Goal: Navigation & Orientation: Find specific page/section

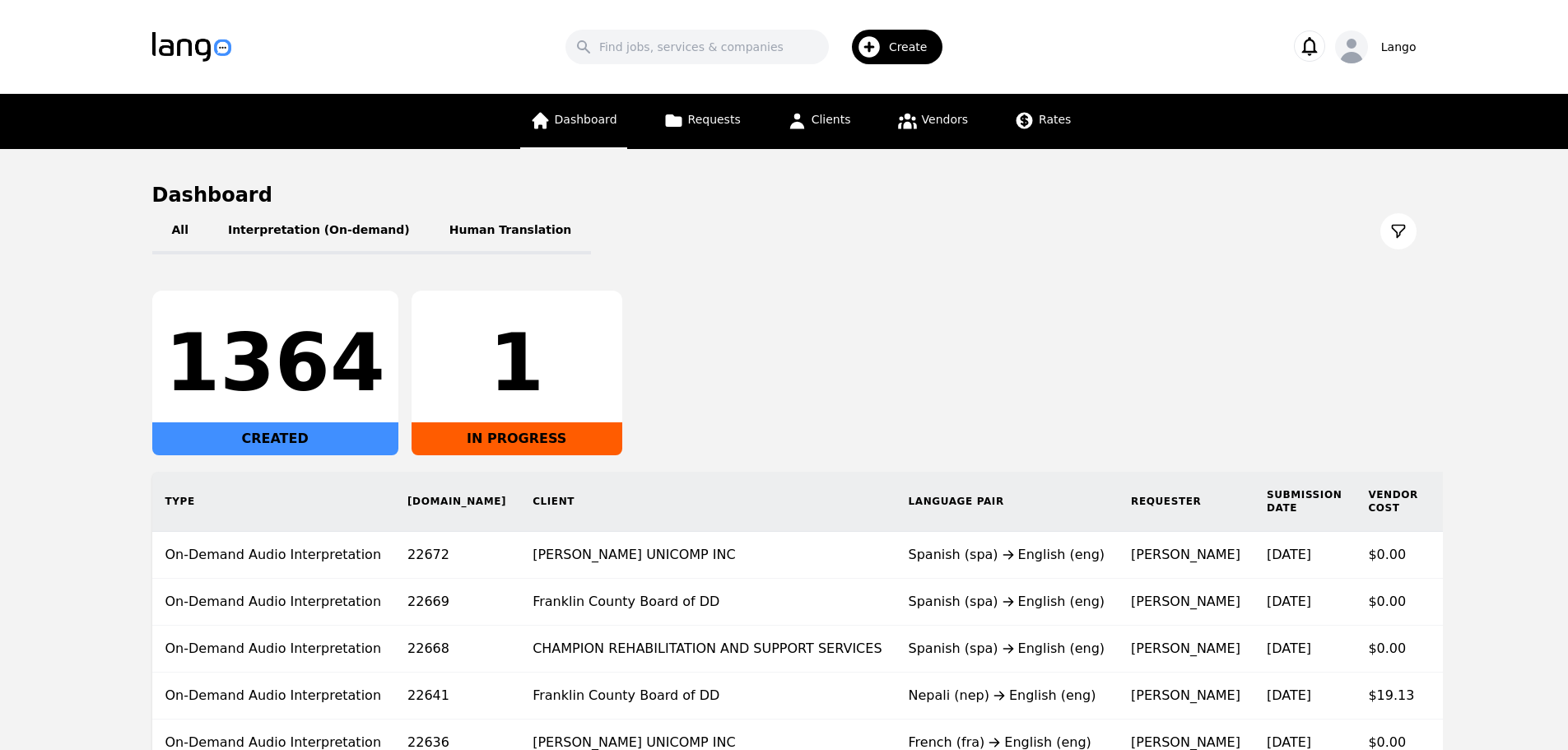
click at [591, 114] on span "Dashboard" at bounding box center [586, 119] width 63 height 13
click at [678, 132] on link "Requests" at bounding box center [702, 121] width 97 height 55
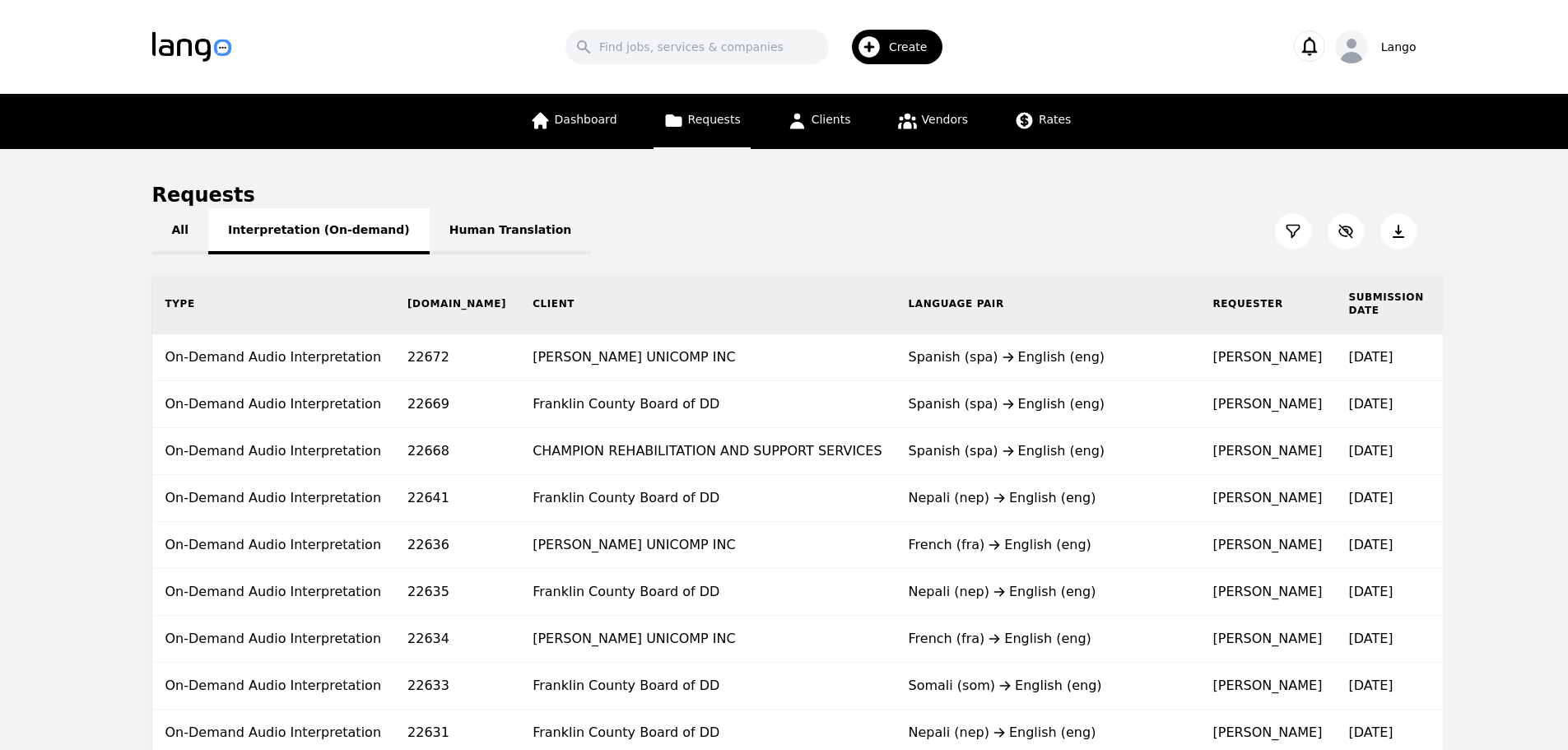
click at [344, 227] on button "Interpretation (On-demand)" at bounding box center [318, 230] width 221 height 46
click at [183, 232] on button "All" at bounding box center [180, 230] width 56 height 46
click at [506, 222] on button "Human Translation" at bounding box center [511, 230] width 162 height 46
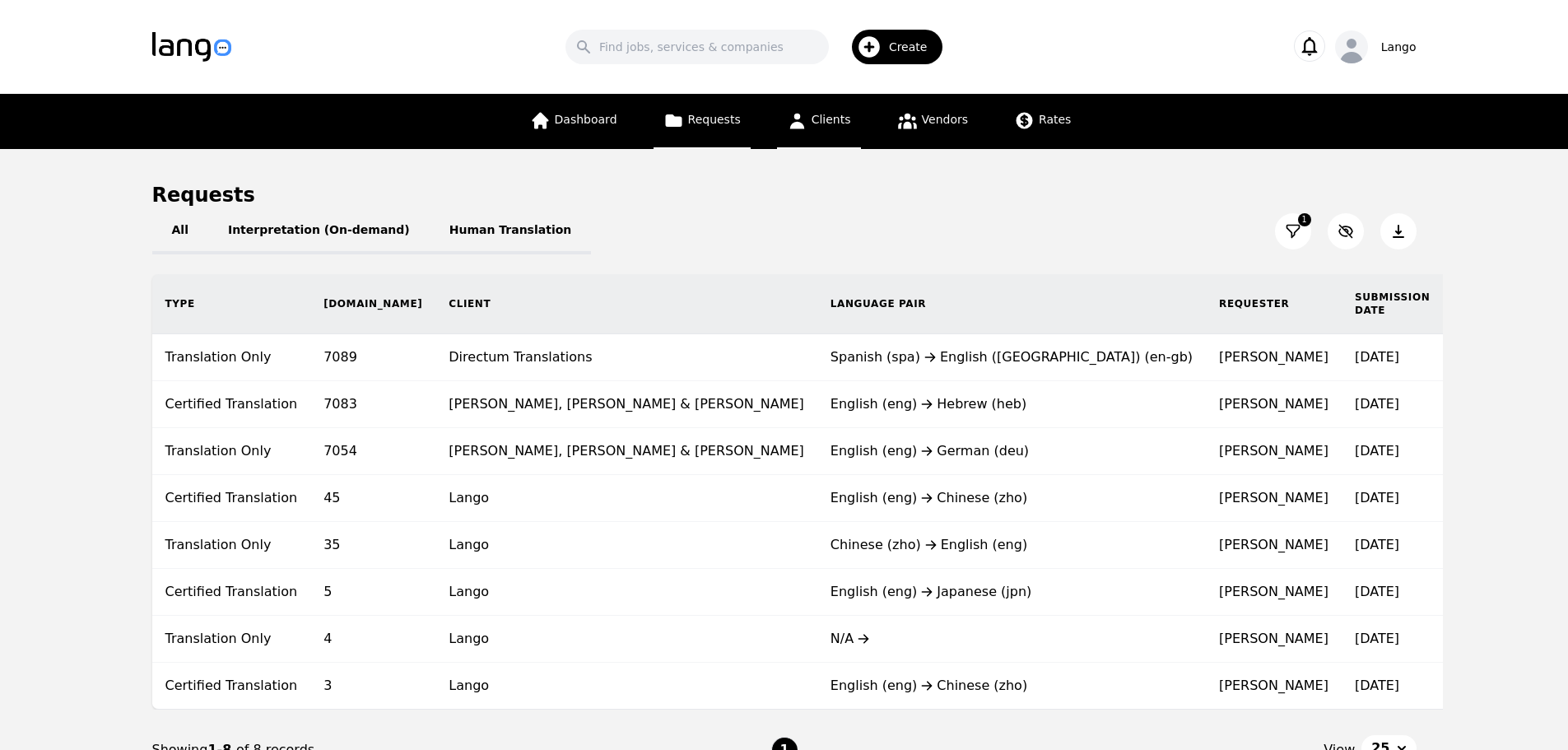
click at [802, 130] on icon at bounding box center [797, 120] width 21 height 21
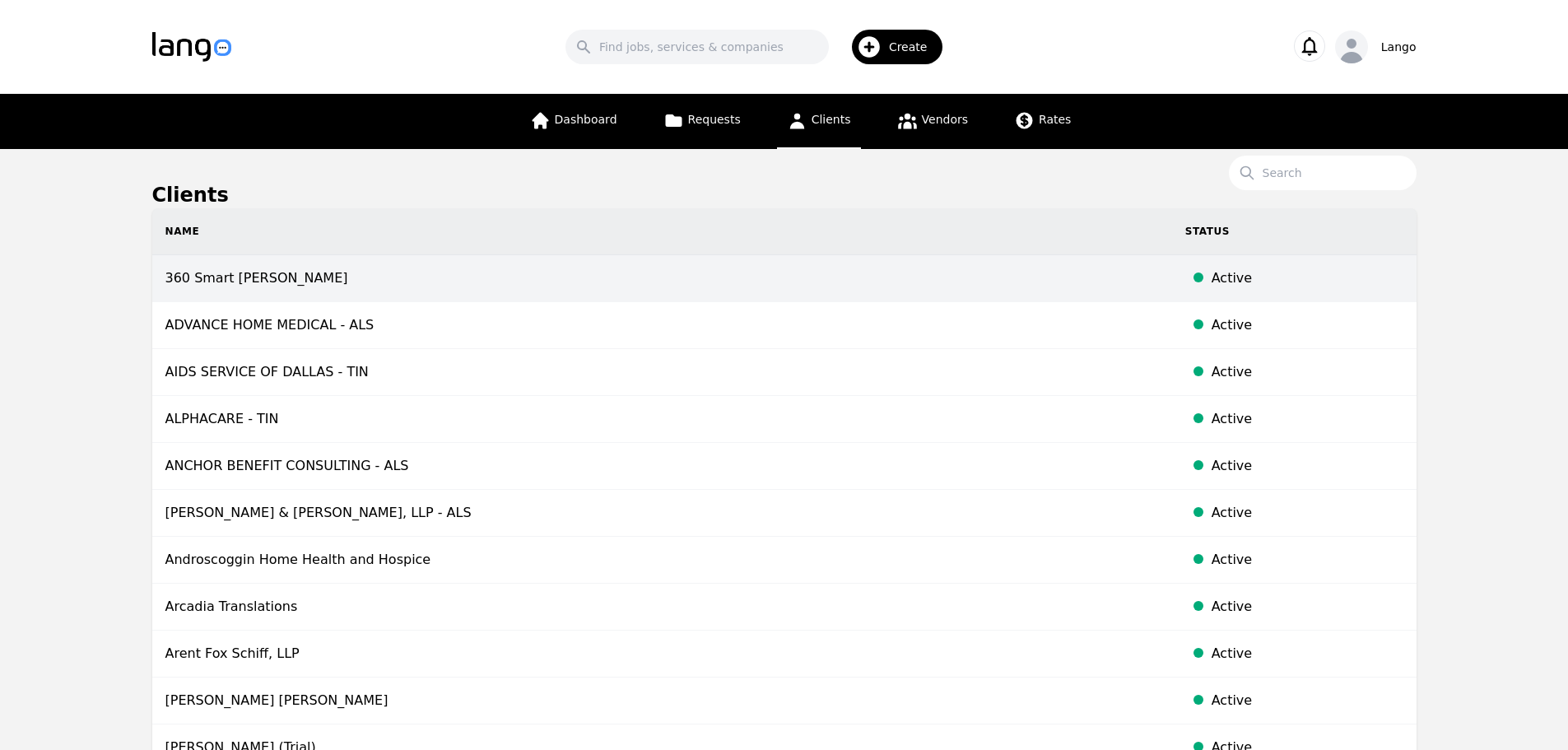
click at [273, 281] on td "360 Smart [PERSON_NAME]" at bounding box center [662, 278] width 1020 height 47
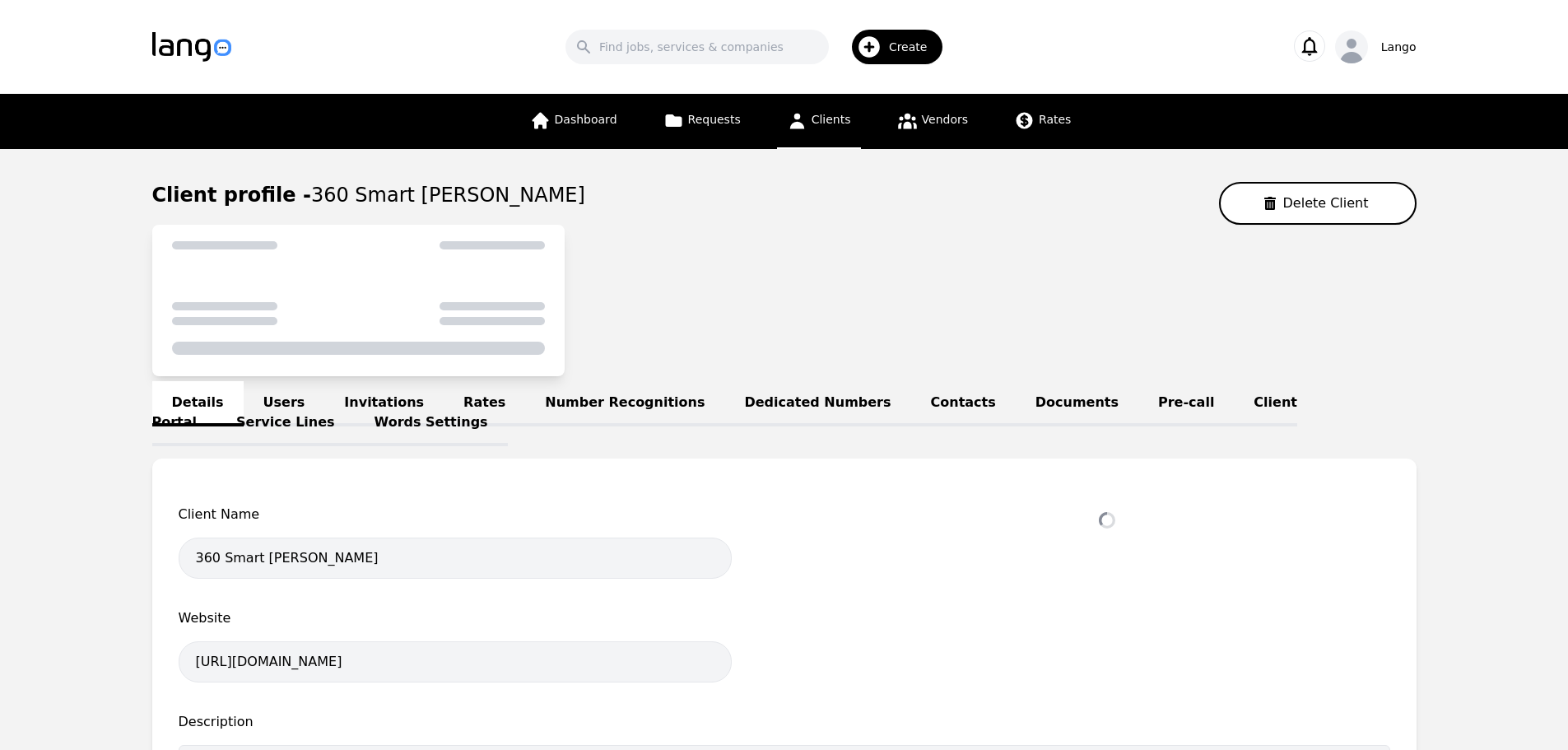
select select "active"
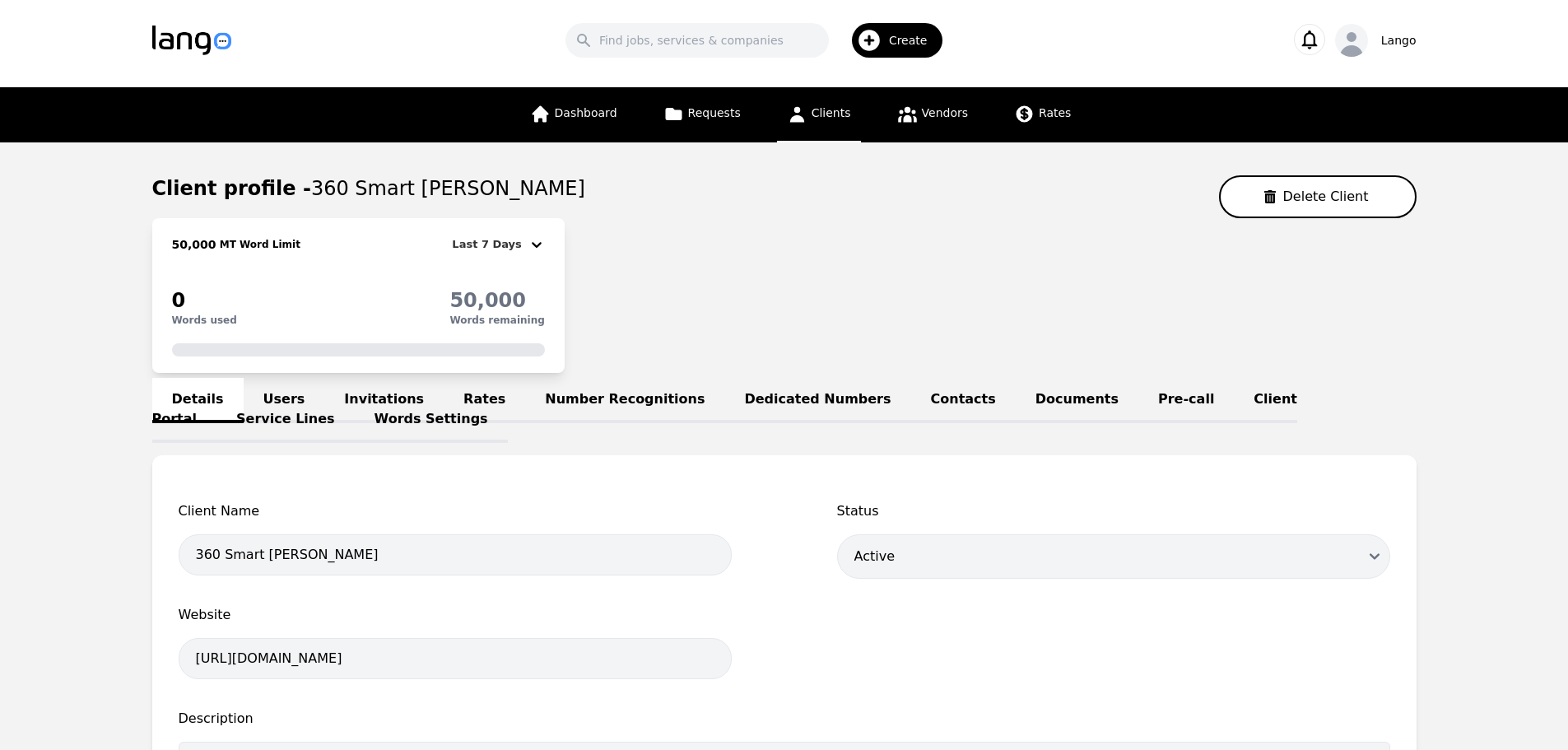
scroll to position [493, 0]
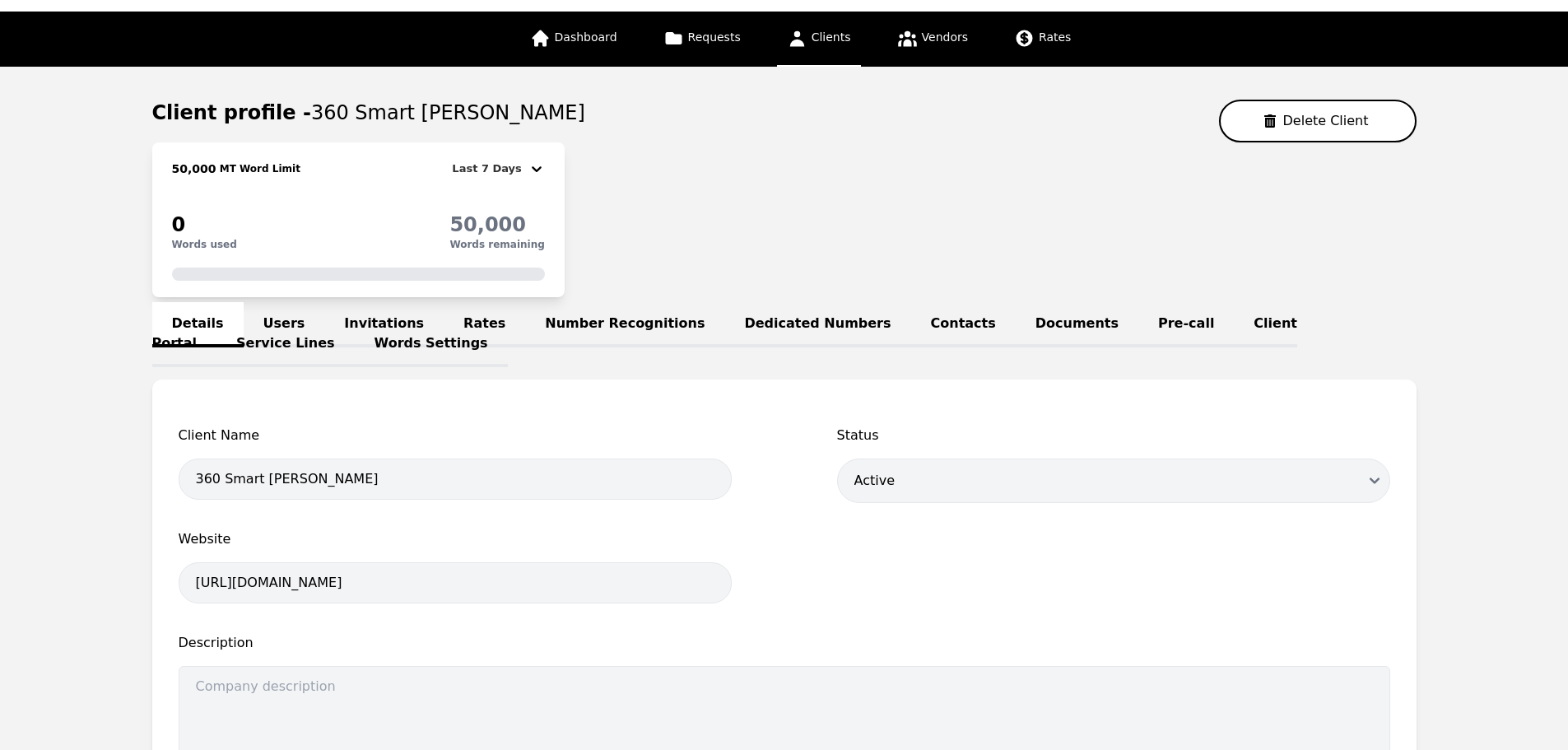
click at [293, 325] on link "Users" at bounding box center [284, 325] width 81 height 46
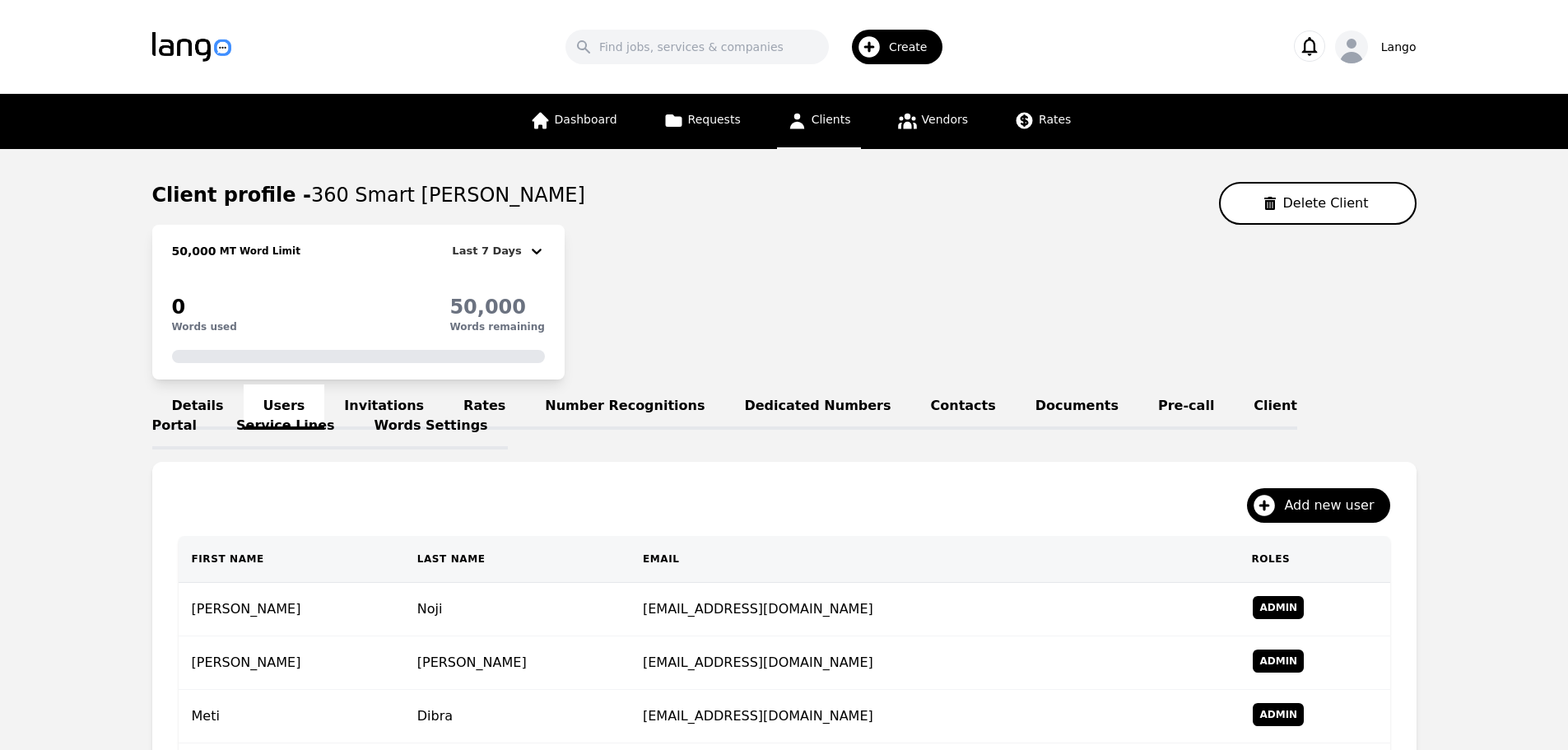
click at [829, 138] on link "Clients" at bounding box center [819, 121] width 84 height 55
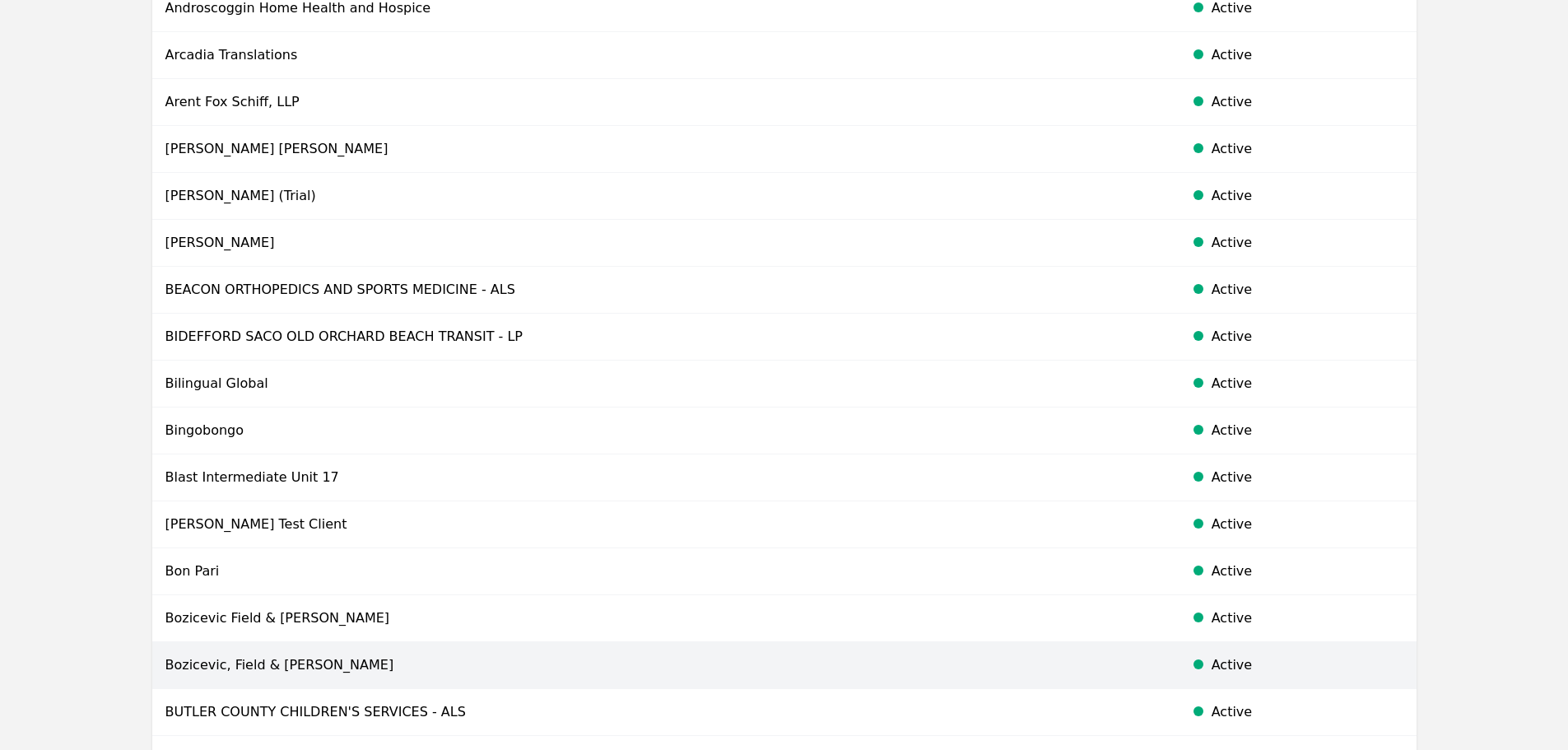
scroll to position [867, 0]
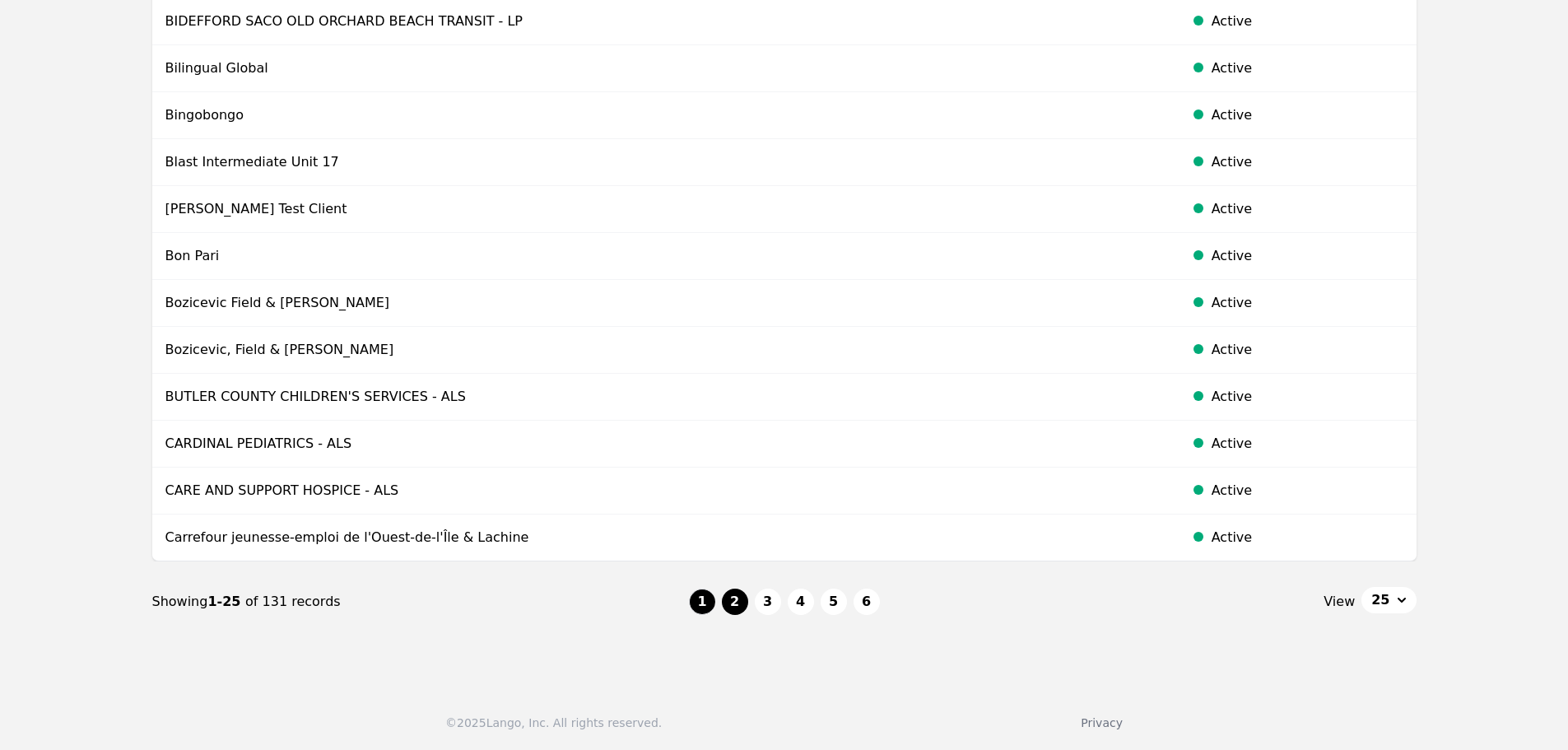
click at [738, 600] on button "2" at bounding box center [735, 602] width 26 height 26
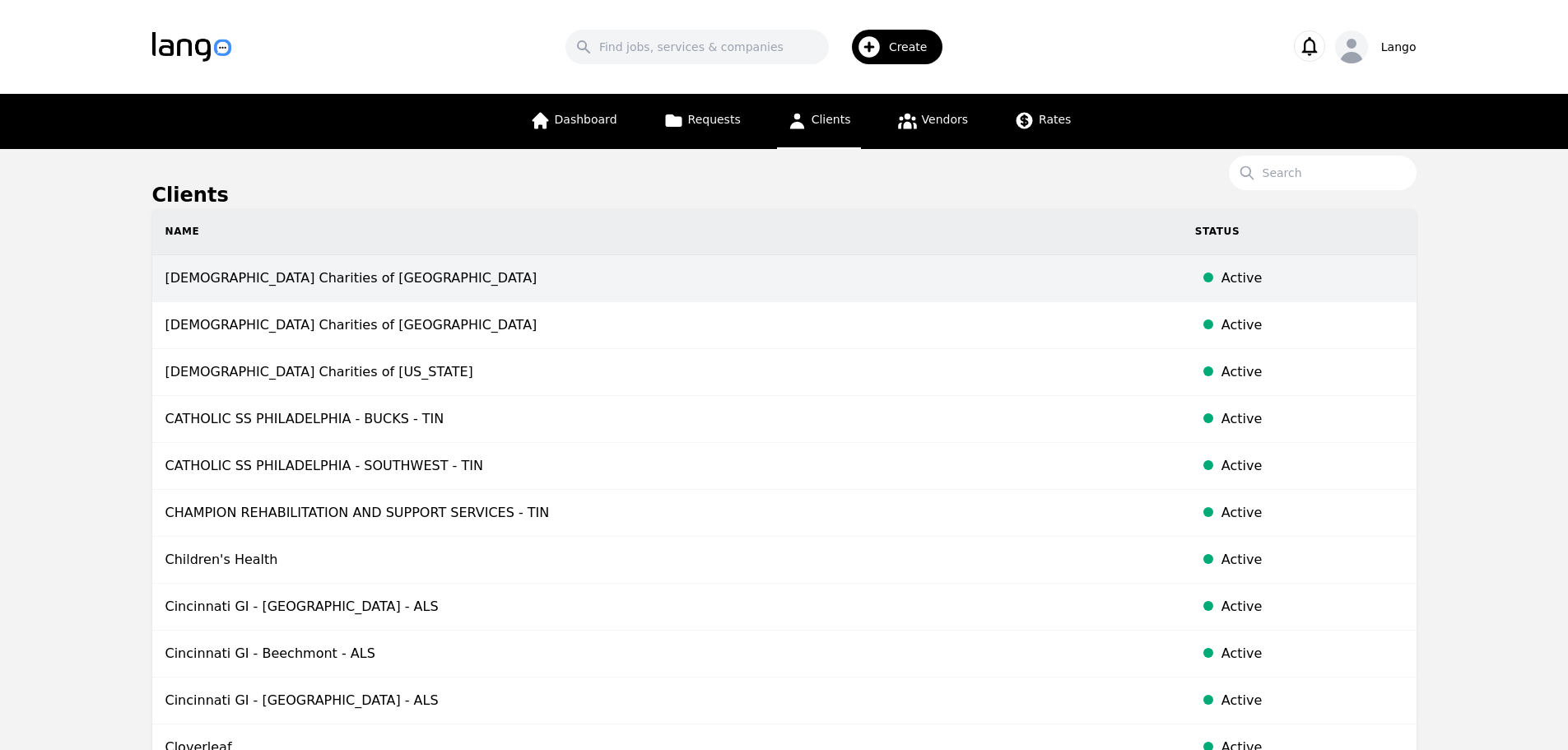
click at [448, 268] on td "[DEMOGRAPHIC_DATA] Charities of [GEOGRAPHIC_DATA]" at bounding box center [667, 278] width 1030 height 47
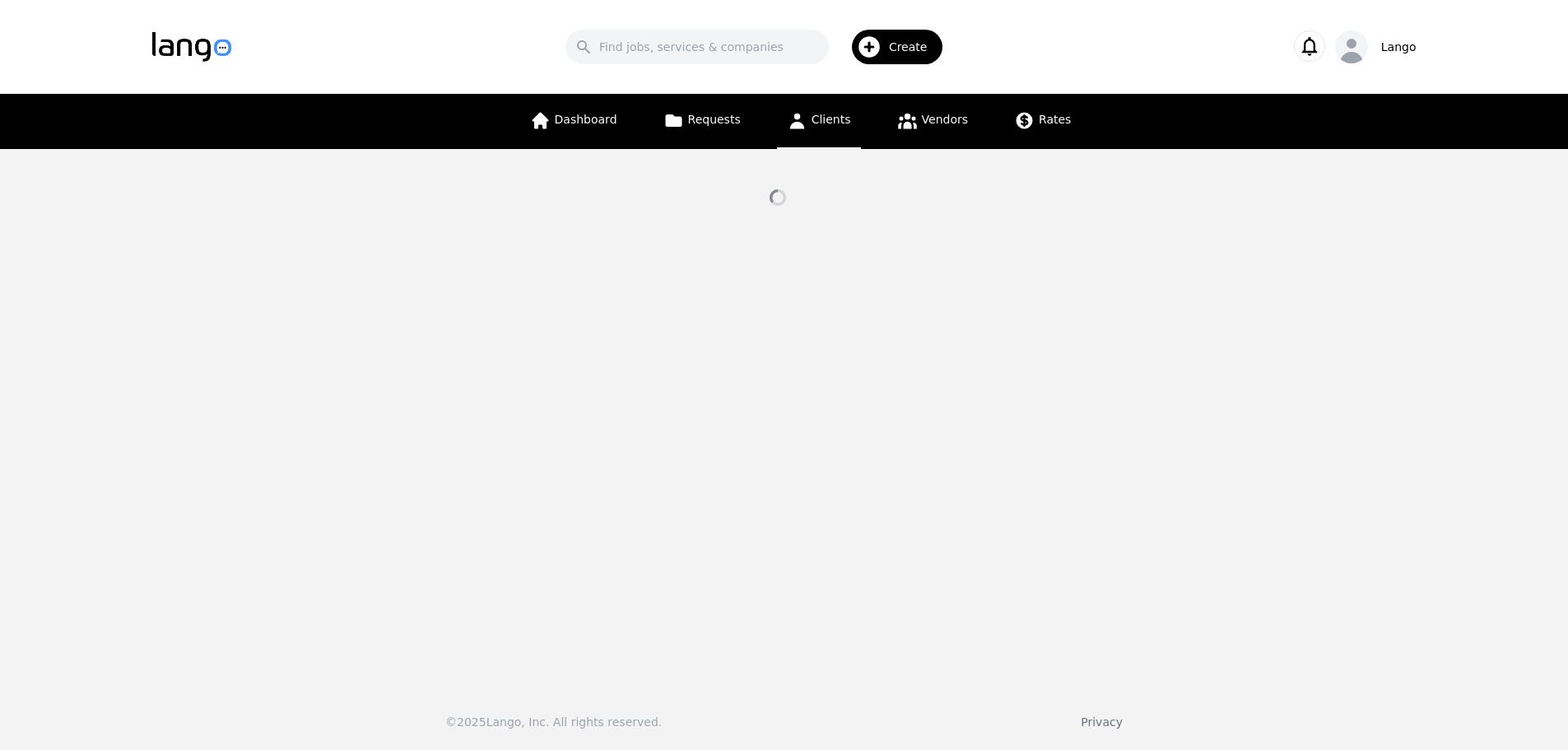
select select "active"
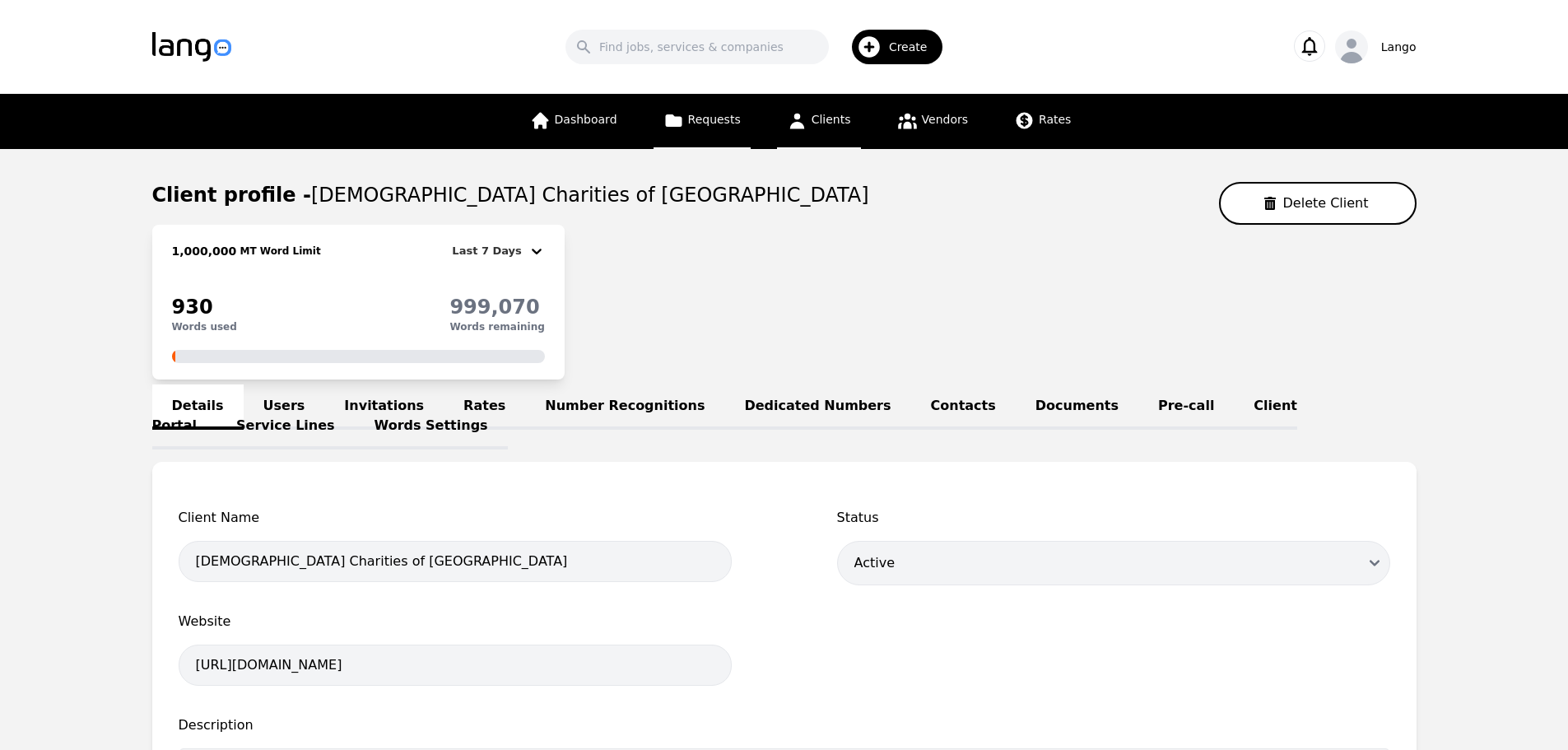
click at [736, 115] on span "Requests" at bounding box center [714, 119] width 52 height 13
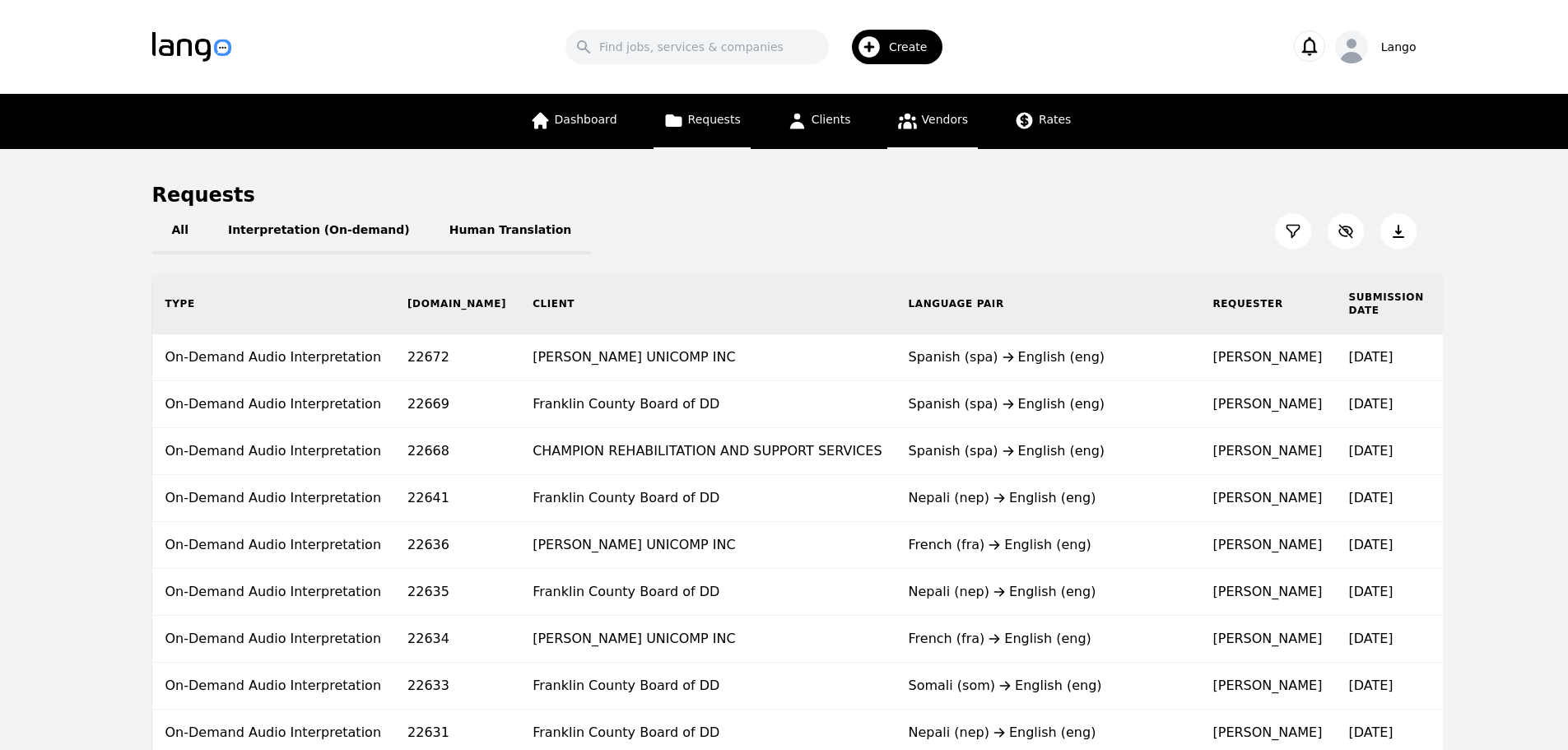
click at [925, 139] on link "Vendors" at bounding box center [932, 121] width 91 height 55
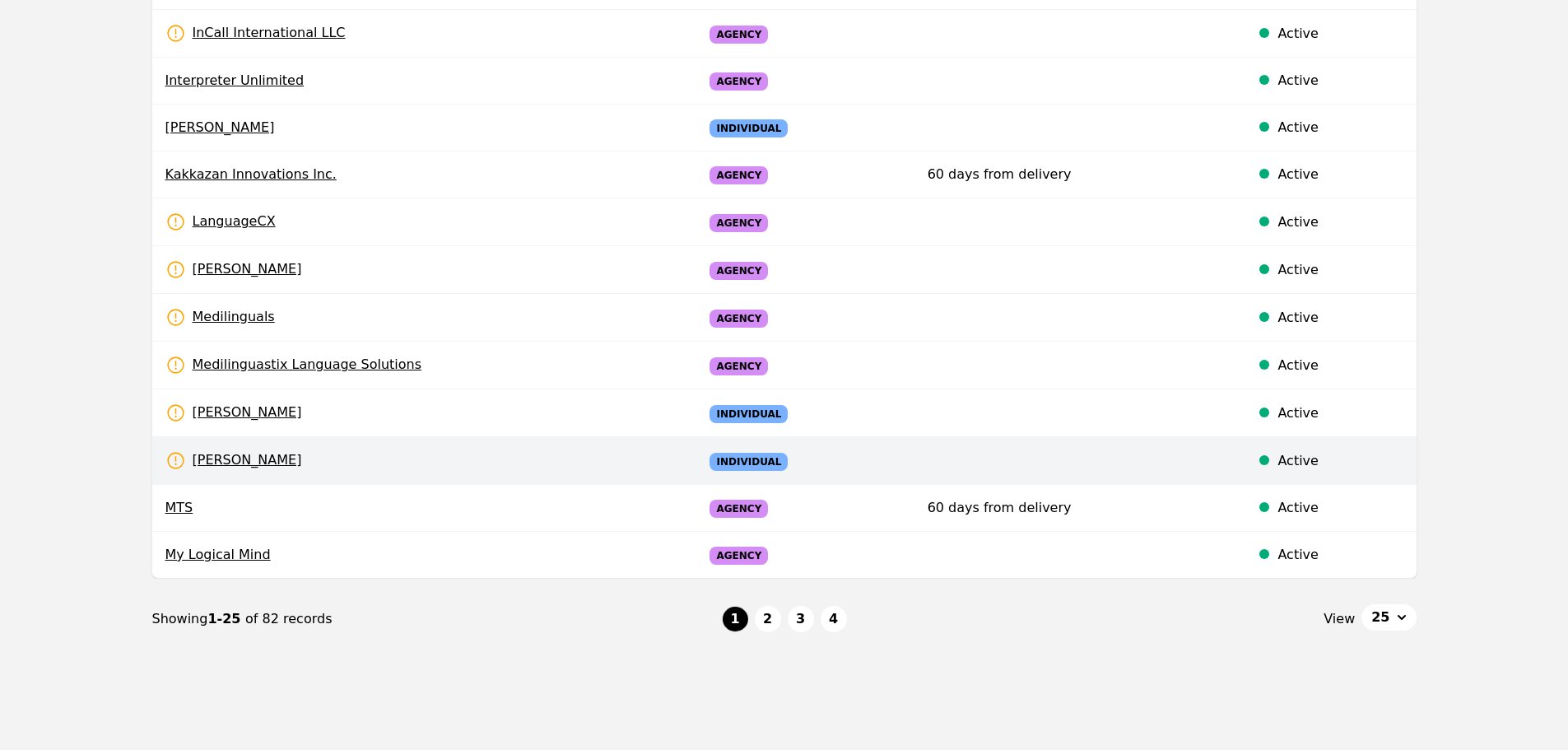
scroll to position [943, 0]
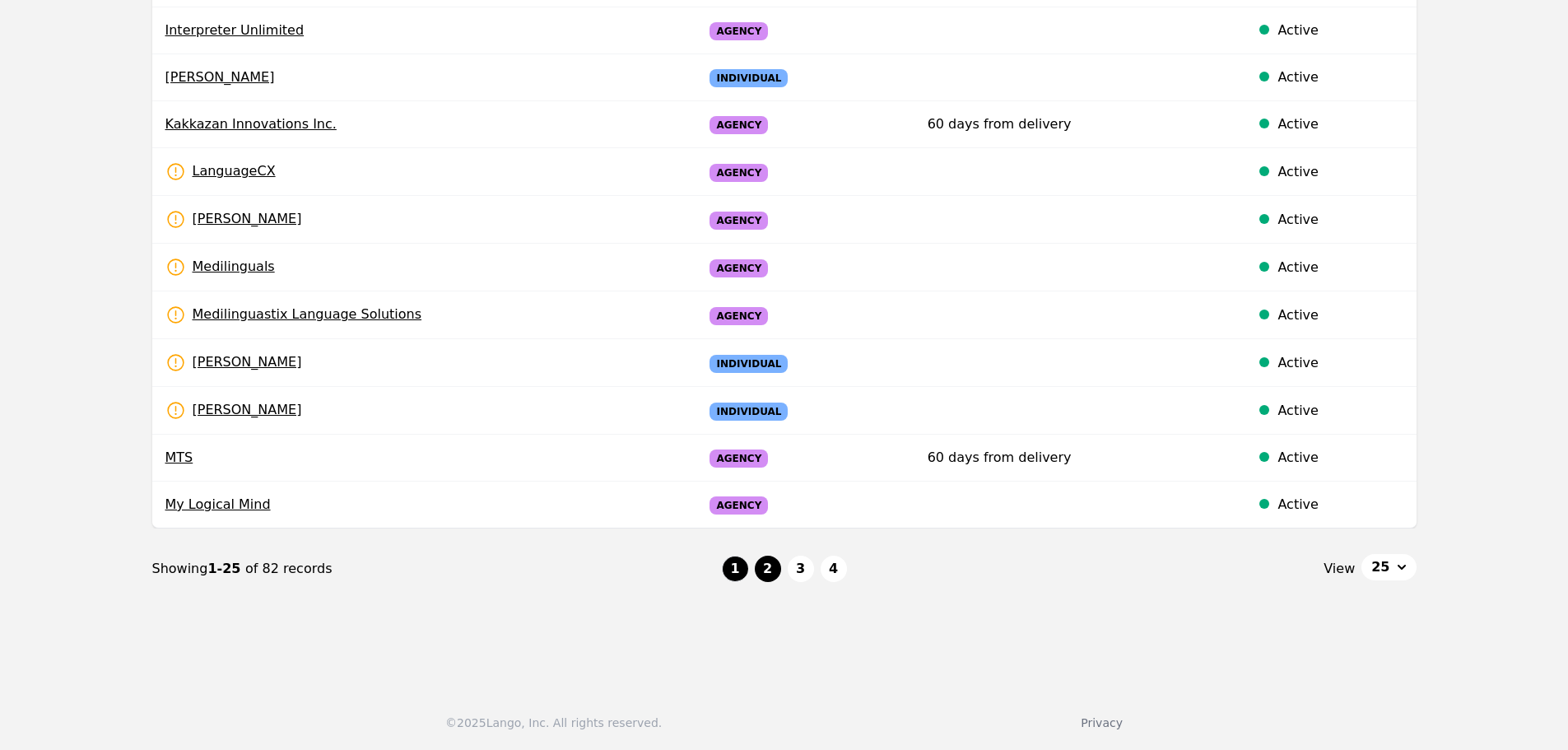
click at [777, 569] on button "2" at bounding box center [768, 568] width 26 height 26
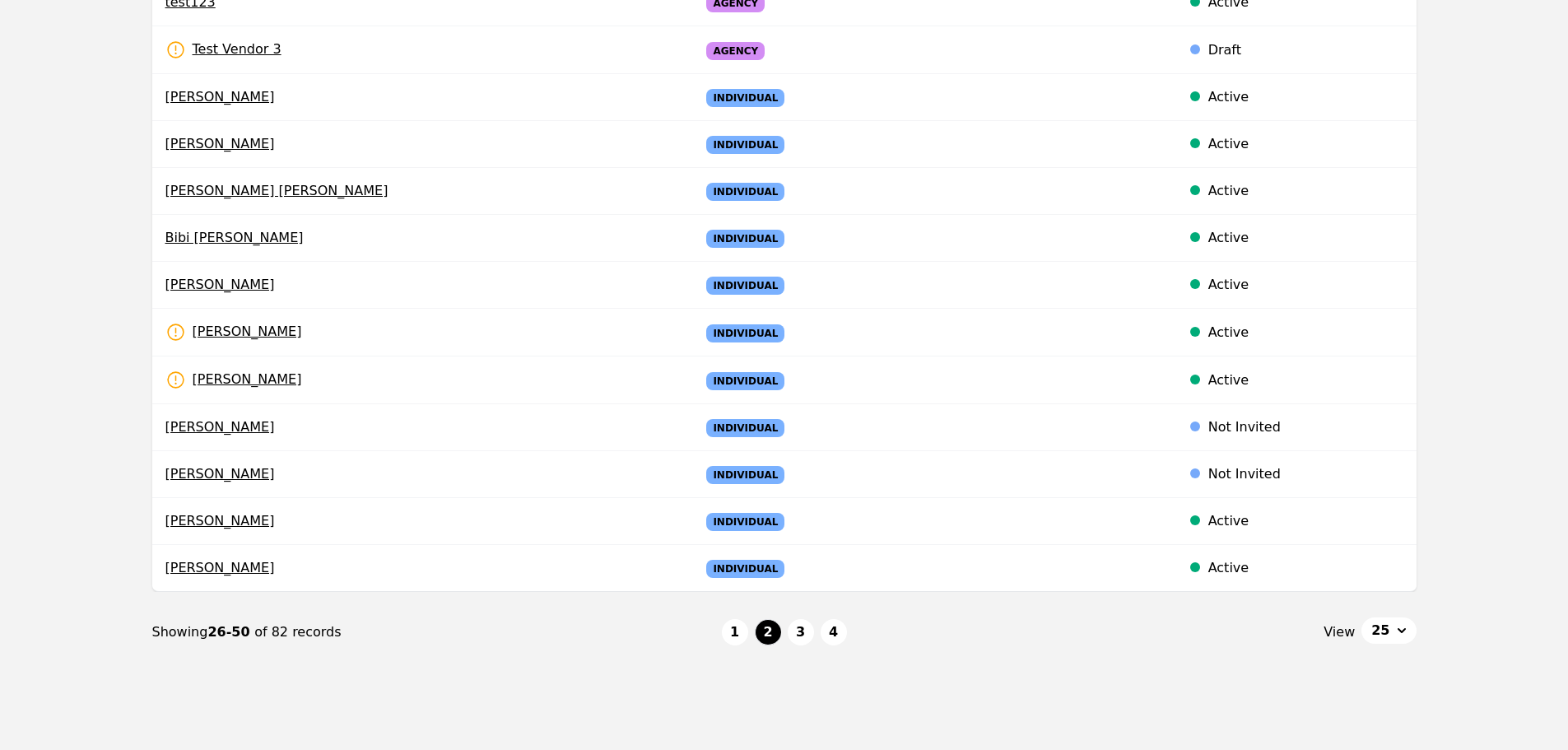
scroll to position [905, 0]
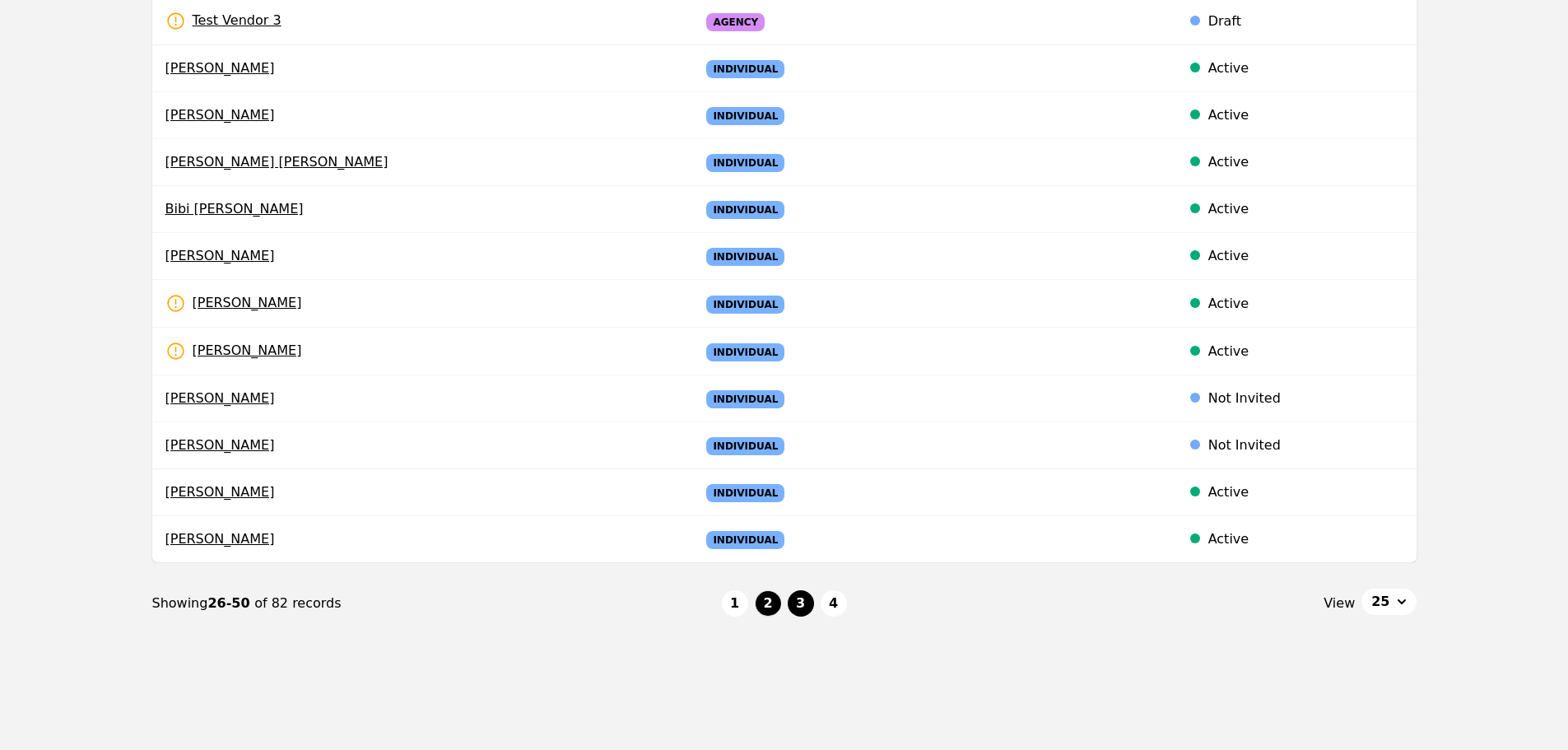
click at [803, 604] on button "3" at bounding box center [801, 603] width 26 height 26
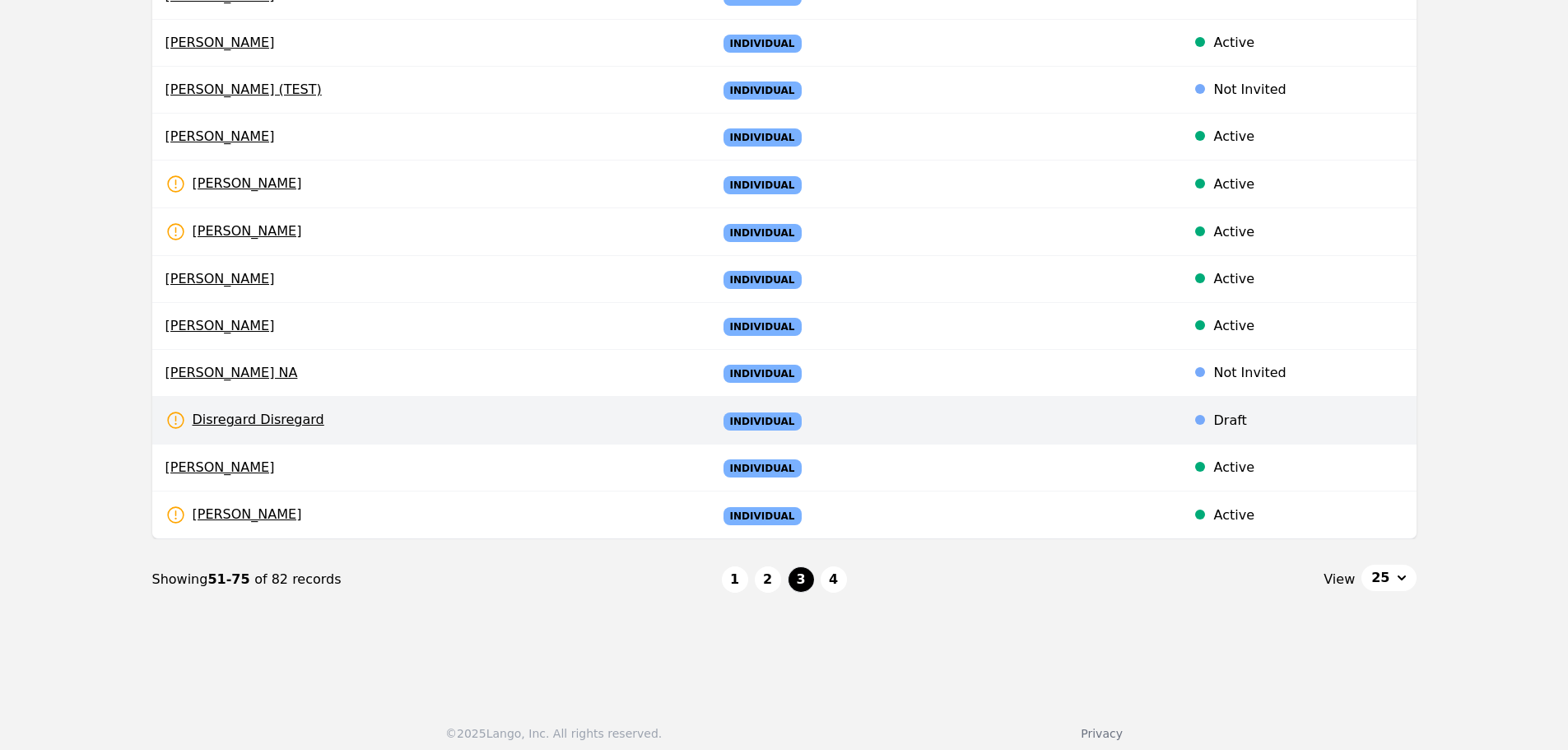
scroll to position [936, 0]
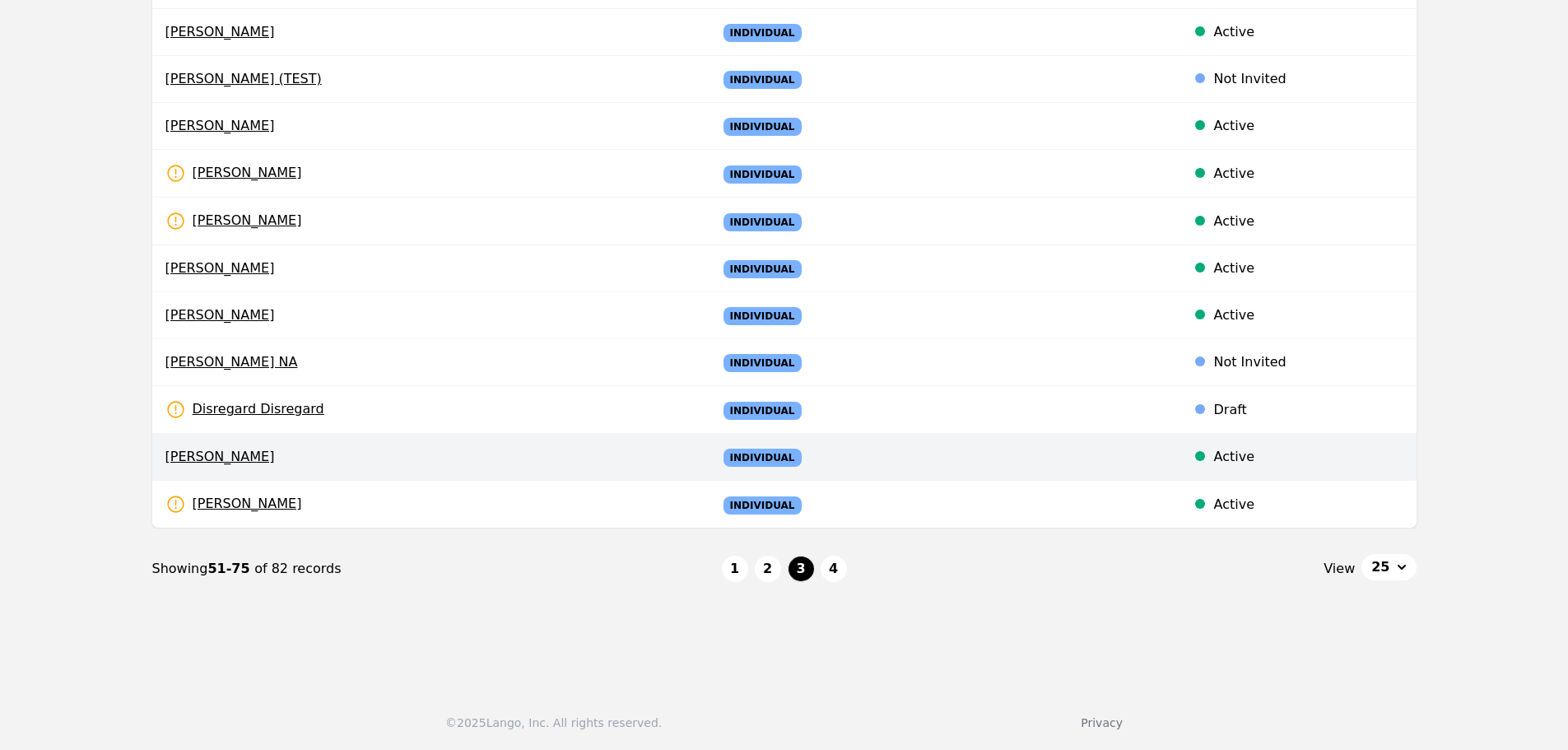
click at [1213, 451] on div "Active" at bounding box center [1308, 456] width 189 height 20
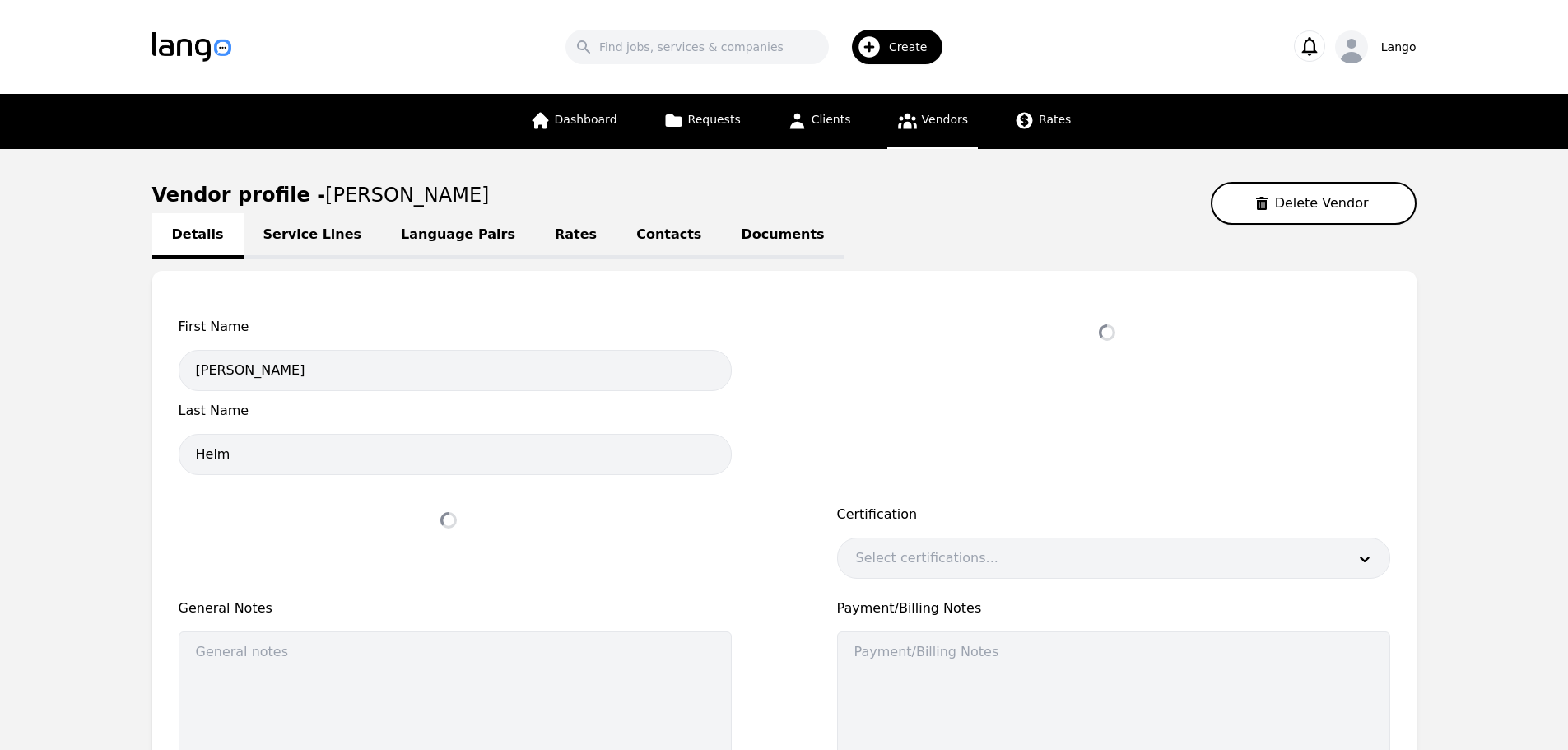
select select "active"
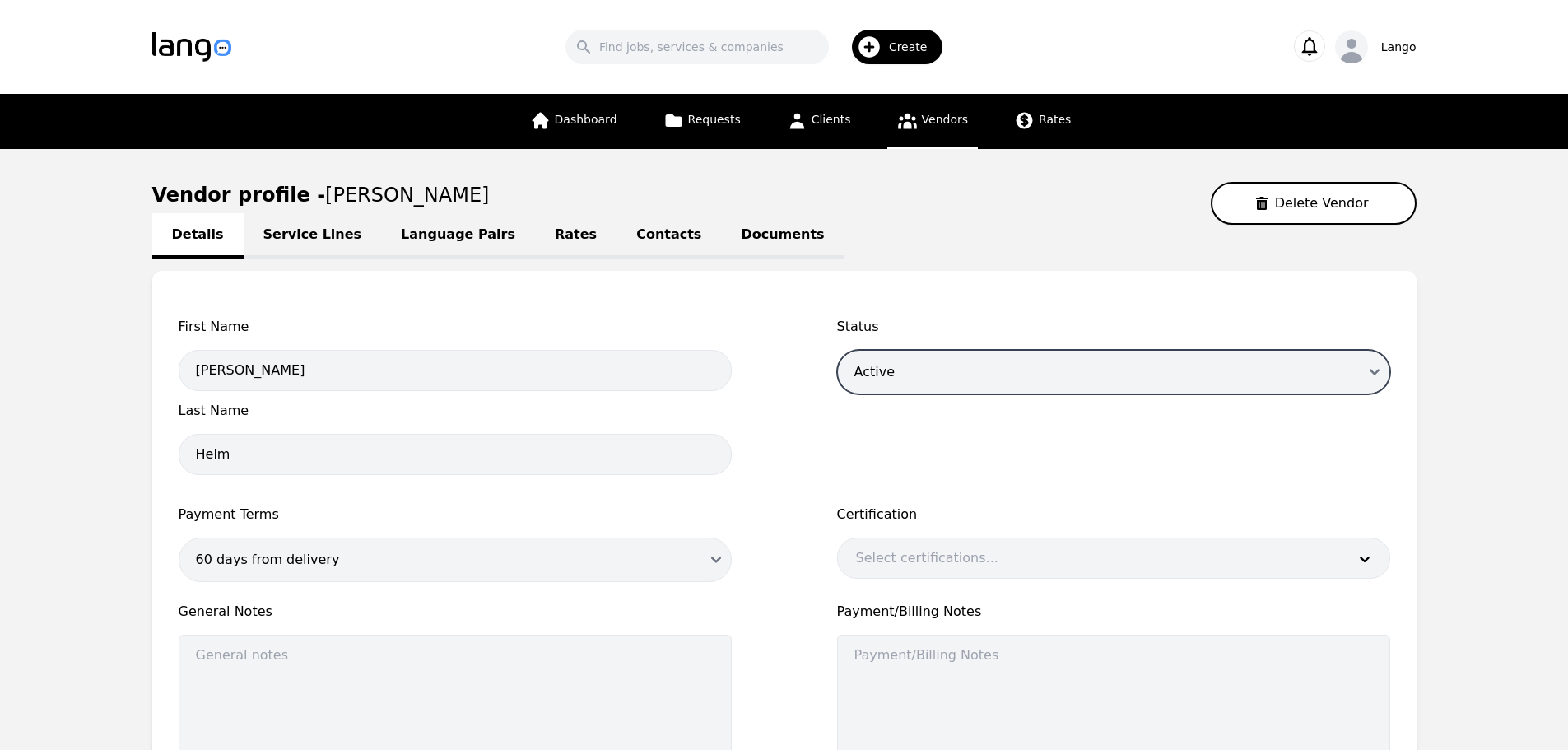
click at [1093, 374] on select "Draft Active Disabled" at bounding box center [1113, 372] width 553 height 45
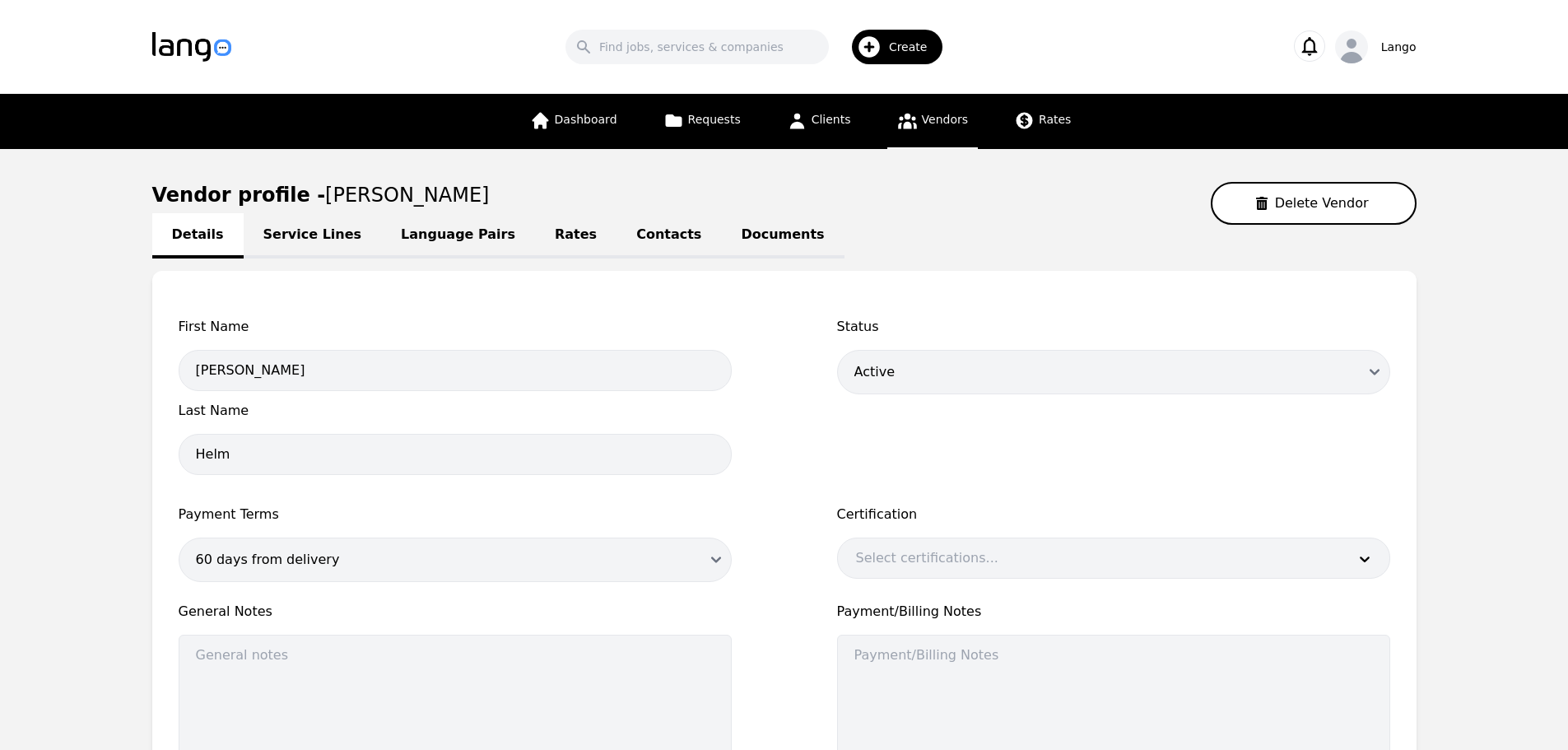
click at [1050, 301] on div "First Name [PERSON_NAME] Last Name [PERSON_NAME] Status Draft Active Disabled P…" at bounding box center [784, 540] width 1265 height 540
click at [614, 129] on link "Dashboard" at bounding box center [574, 121] width 107 height 55
